Goal: Book appointment/travel/reservation

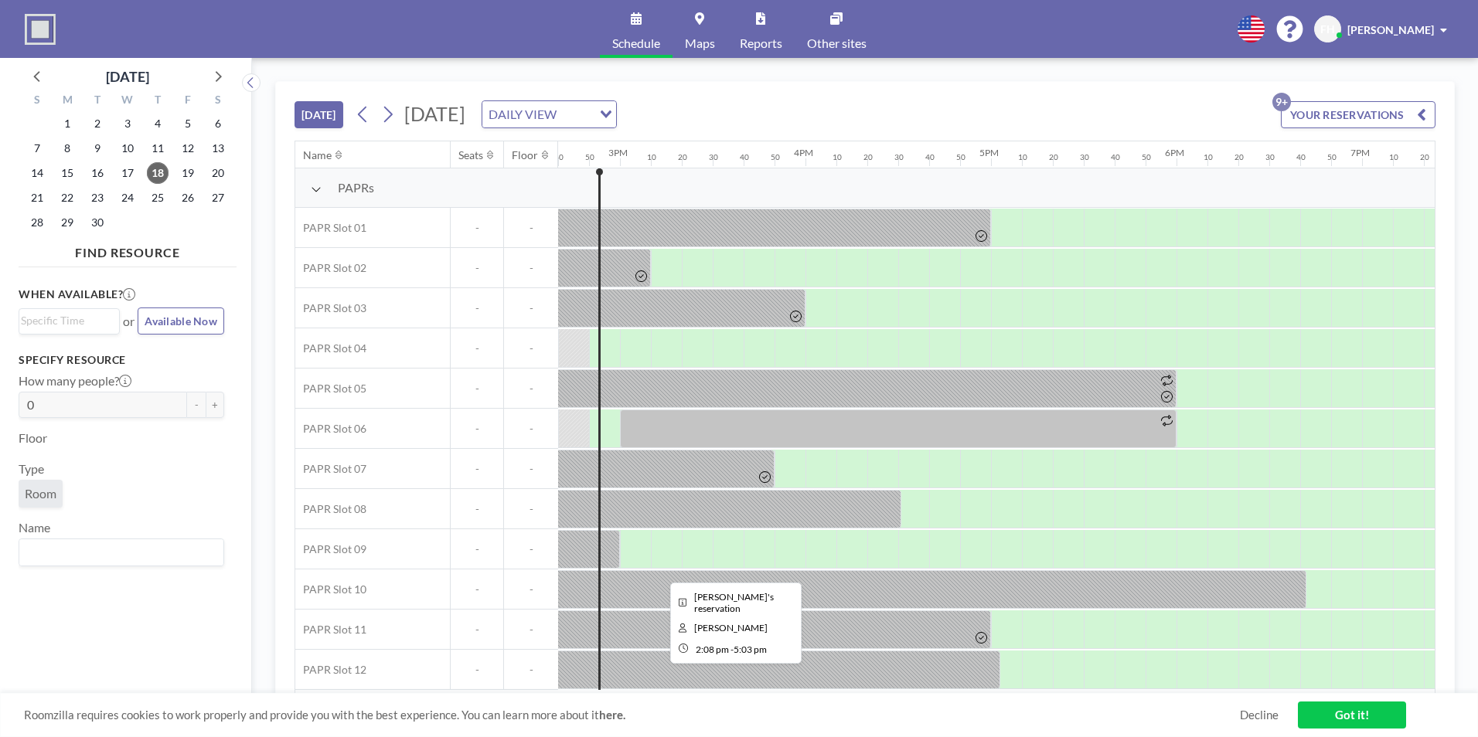
scroll to position [4, 2721]
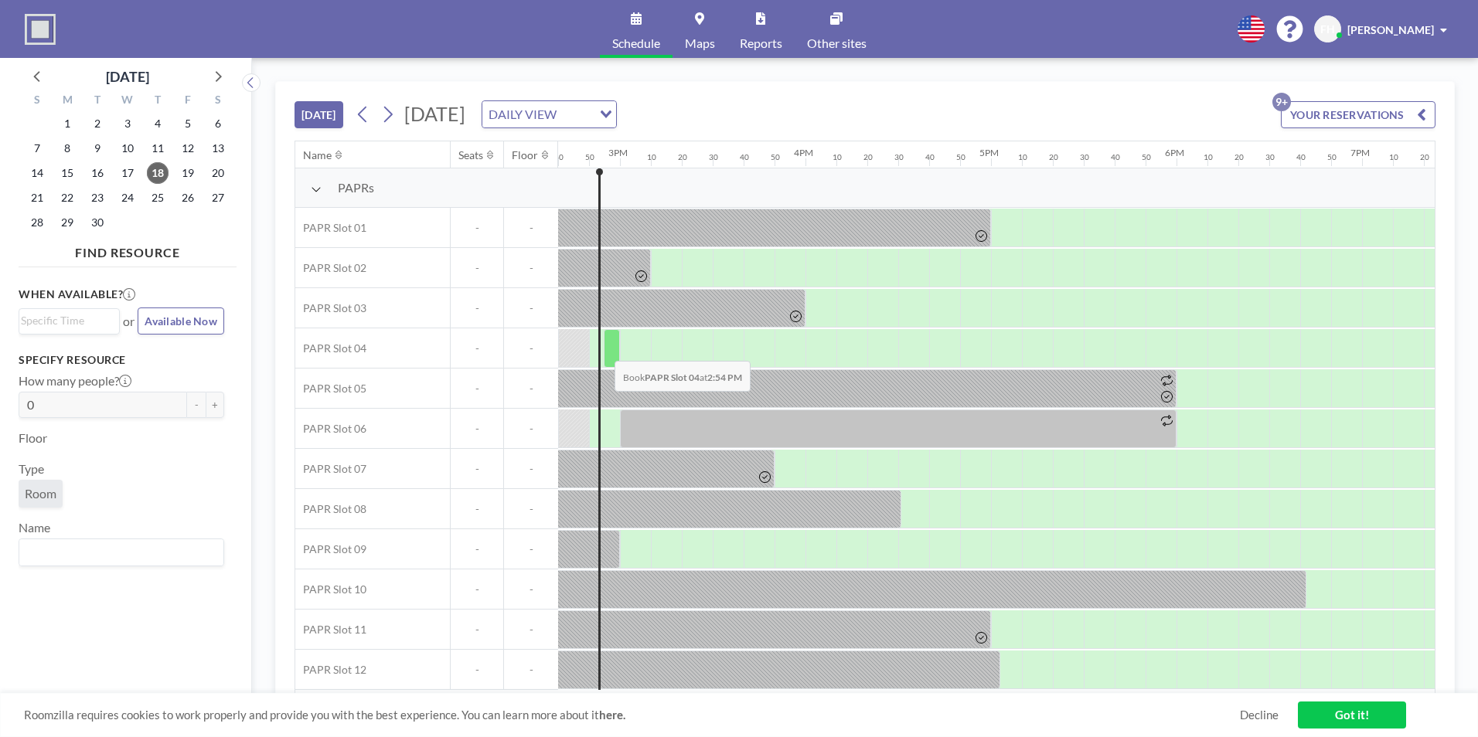
click at [602, 349] on div at bounding box center [604, 348] width 31 height 38
click at [611, 342] on div at bounding box center [612, 348] width 16 height 39
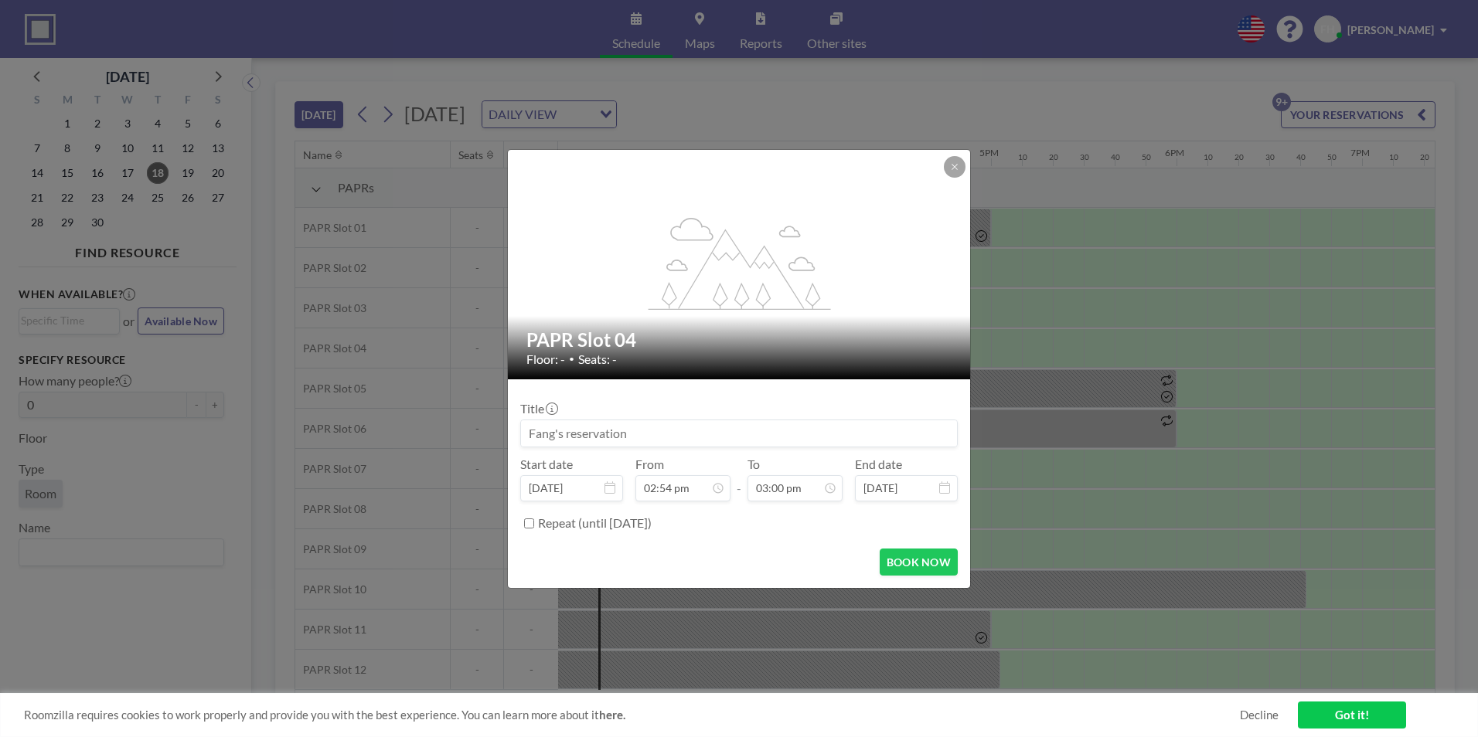
click at [611, 341] on h2 "PAPR Slot 04" at bounding box center [739, 339] width 427 height 23
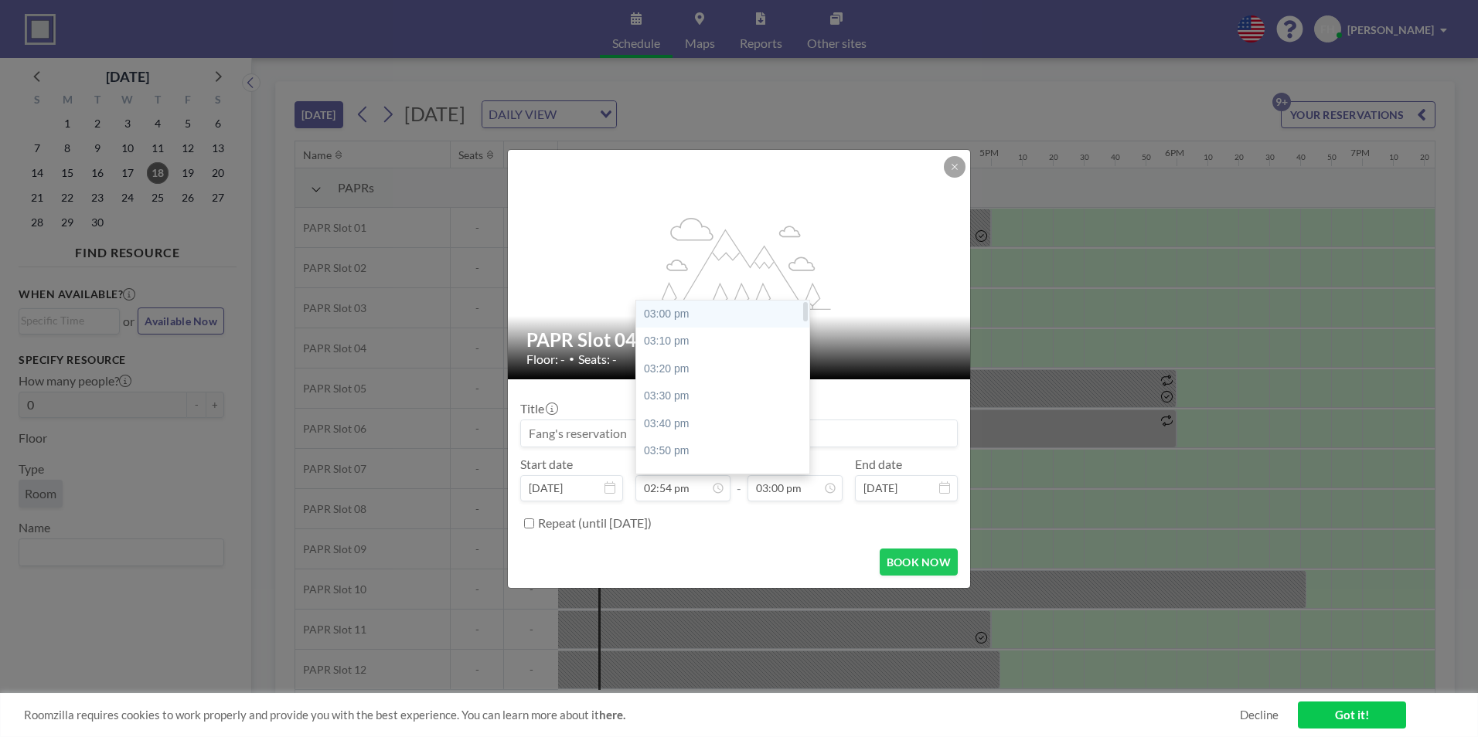
click at [669, 308] on div "03:00 pm" at bounding box center [726, 315] width 181 height 28
type input "03:00 pm"
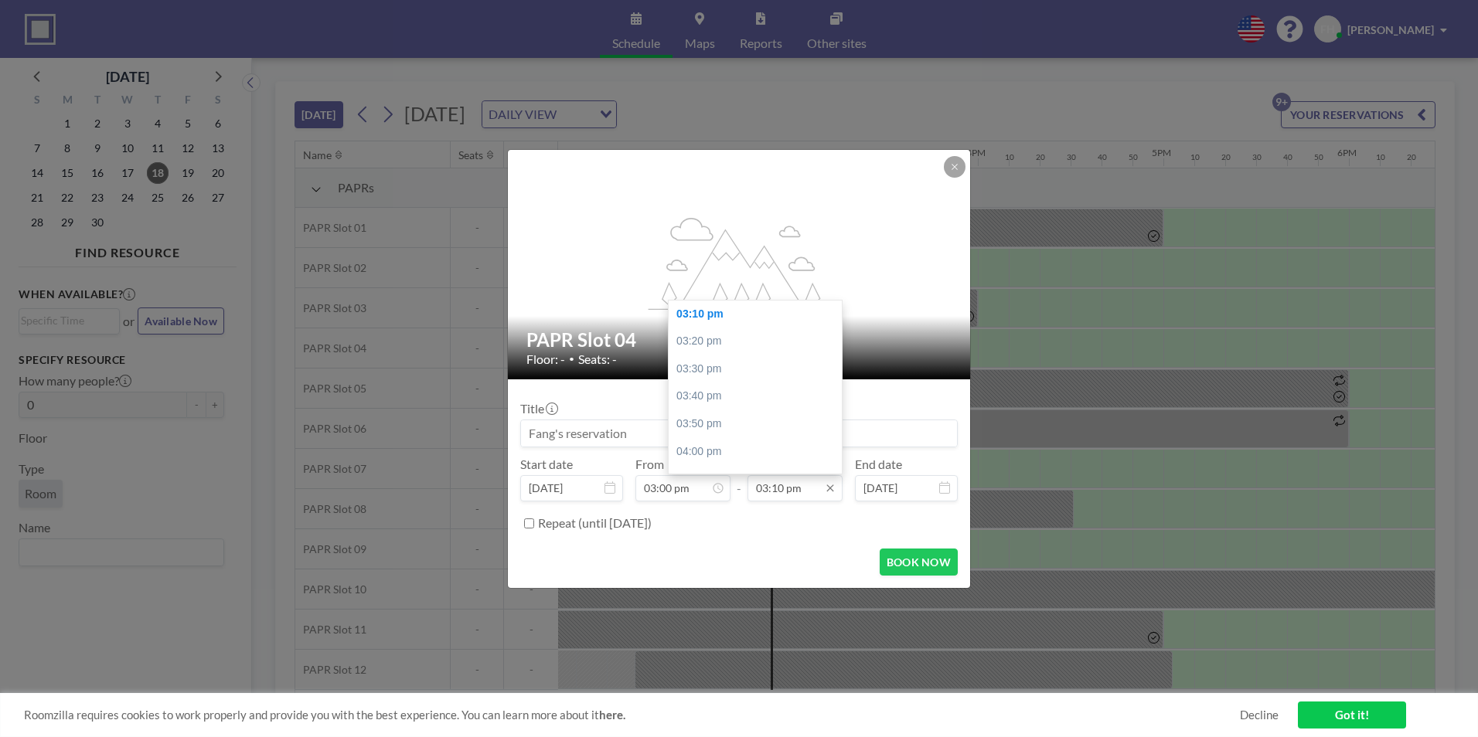
scroll to position [0, 2752]
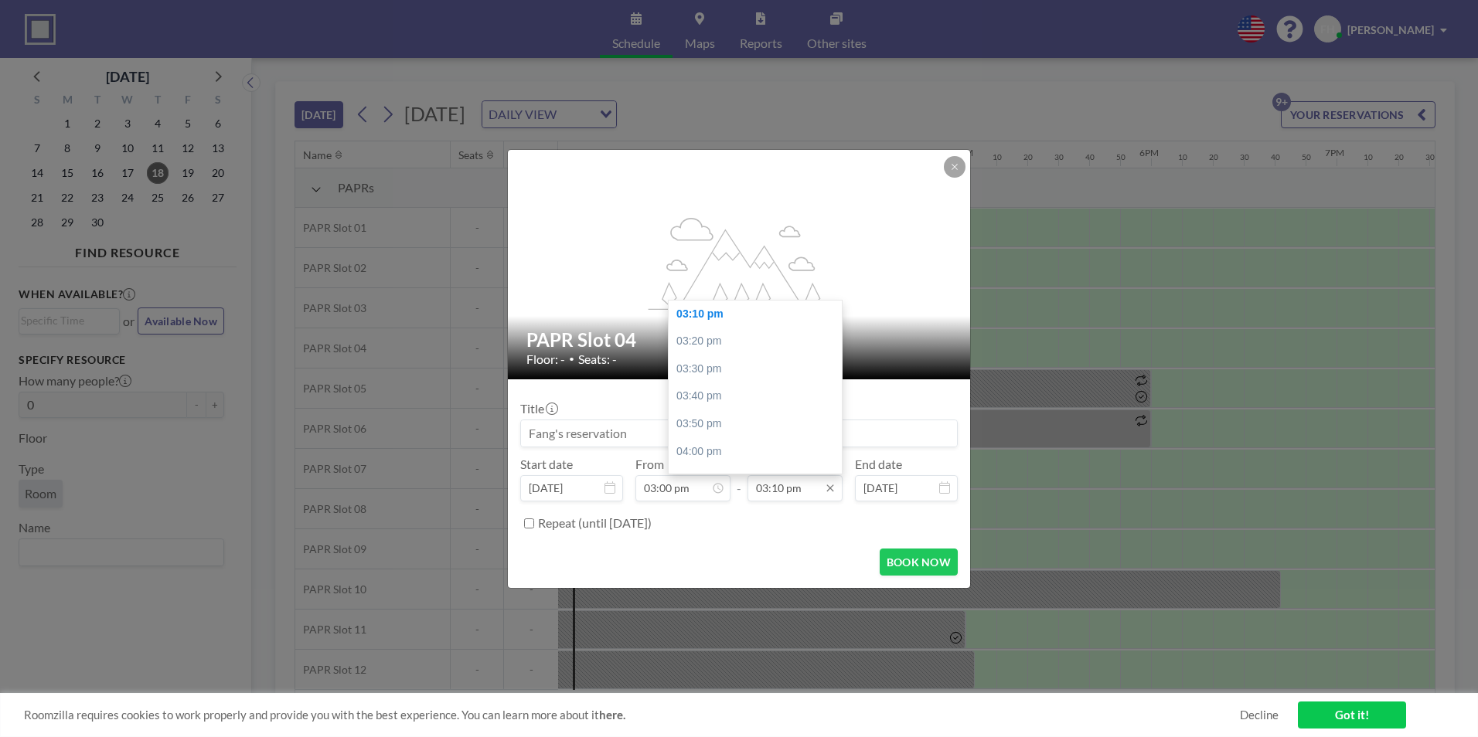
click at [802, 489] on input "03:10 pm" at bounding box center [794, 488] width 95 height 26
click at [726, 374] on div "03:30 pm" at bounding box center [759, 370] width 181 height 28
type input "03:30 pm"
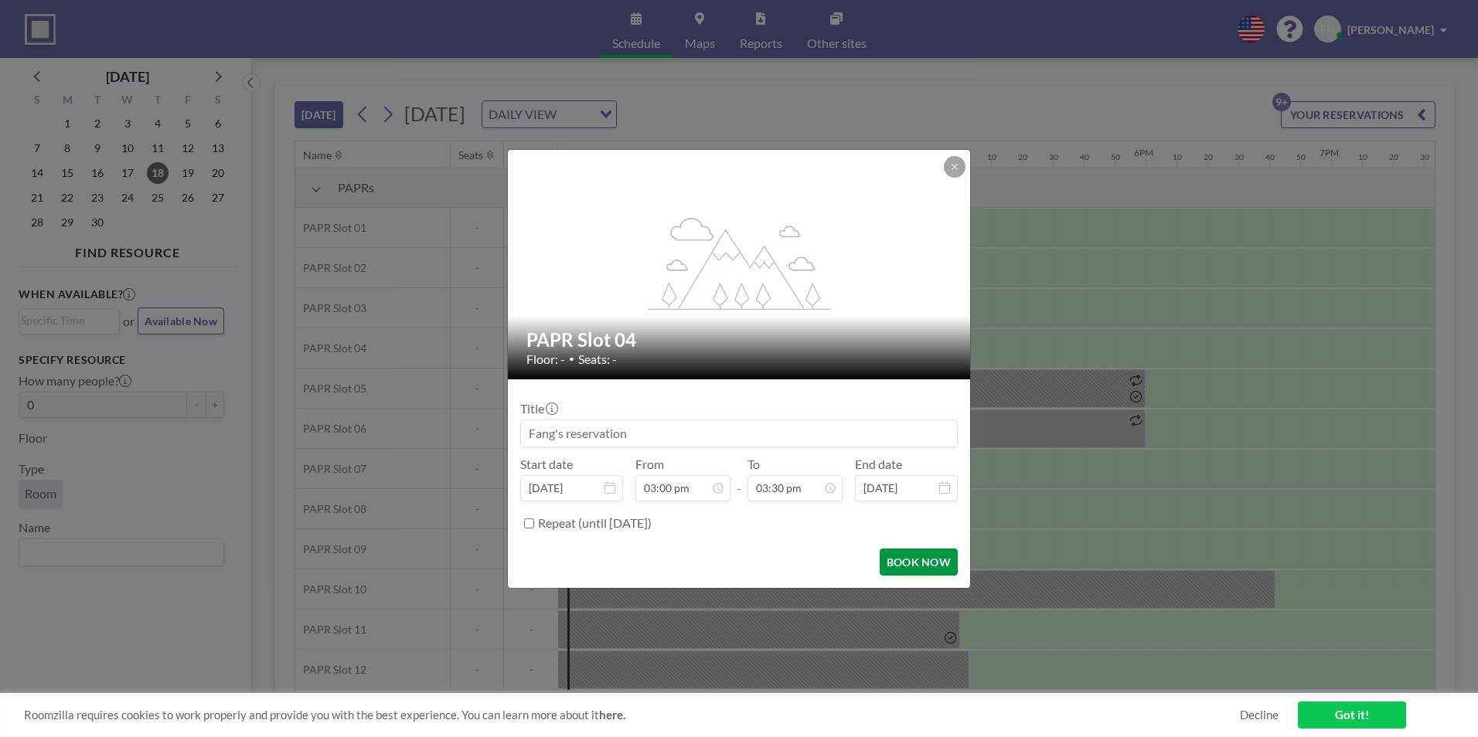
scroll to position [2558, 0]
click at [924, 562] on button "BOOK NOW" at bounding box center [919, 562] width 78 height 27
